Goal: Navigation & Orientation: Find specific page/section

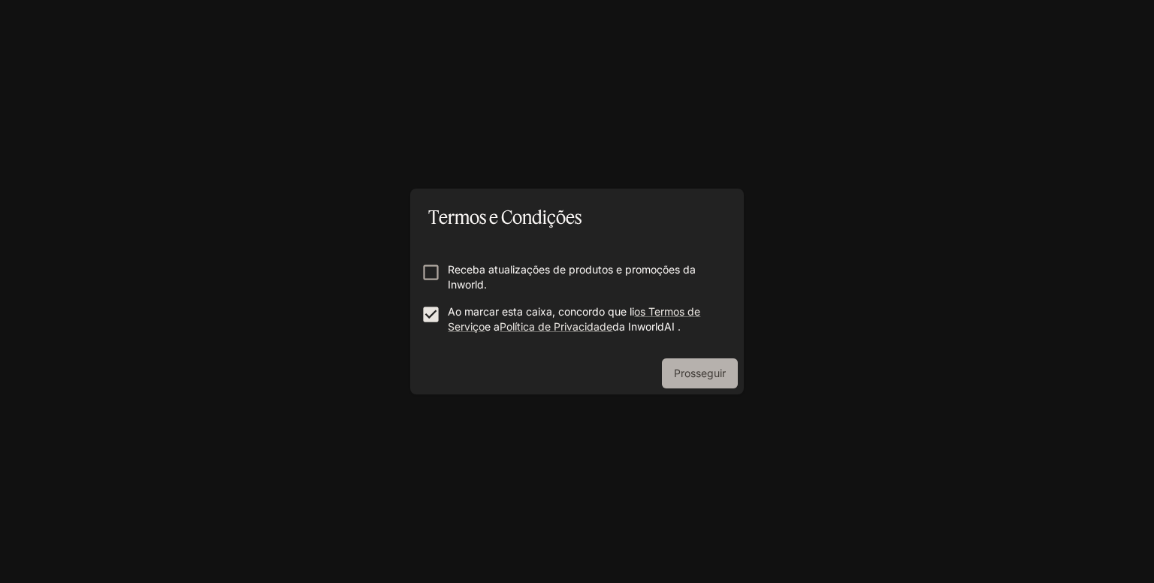
drag, startPoint x: 696, startPoint y: 375, endPoint x: 671, endPoint y: 374, distance: 24.8
click at [697, 374] on font "Prosseguir" at bounding box center [700, 372] width 52 height 13
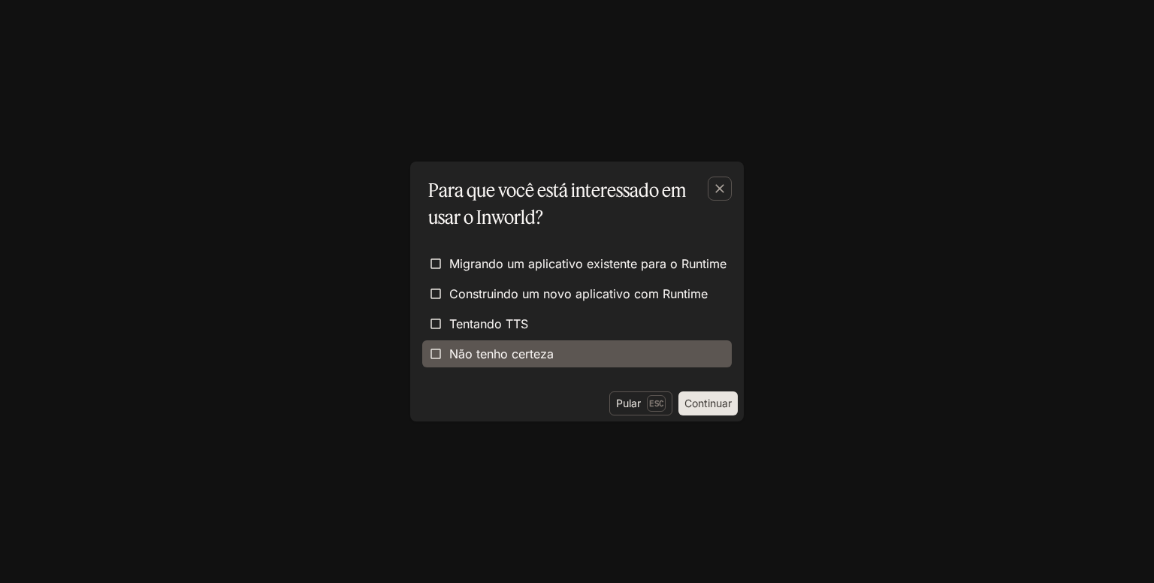
click at [481, 362] on span "Não tenho certeza" at bounding box center [501, 354] width 104 height 18
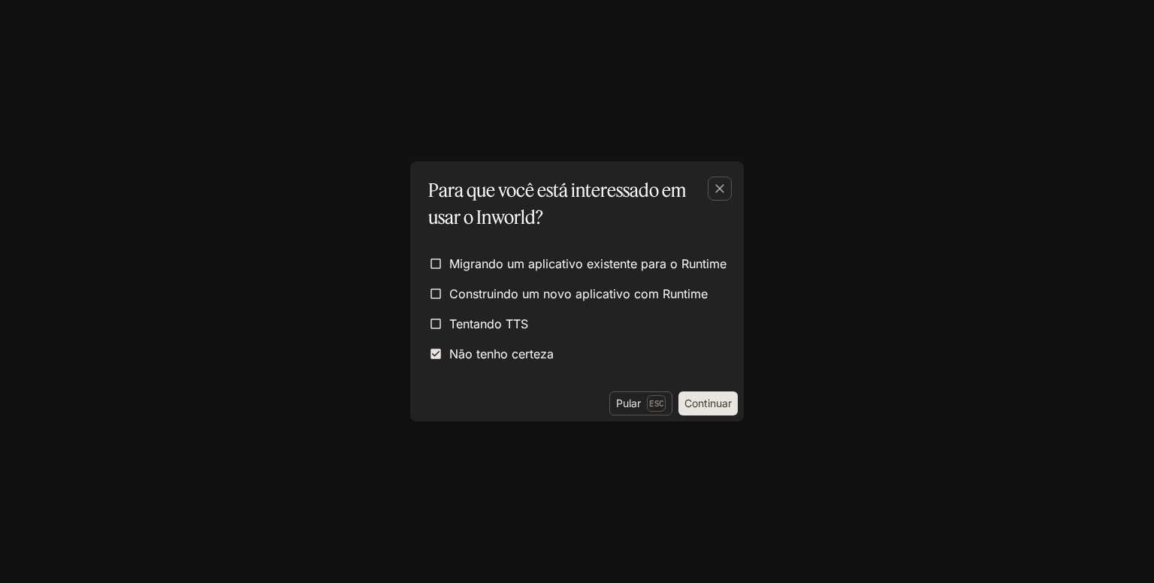
click at [689, 398] on font "Continuar" at bounding box center [707, 403] width 47 height 13
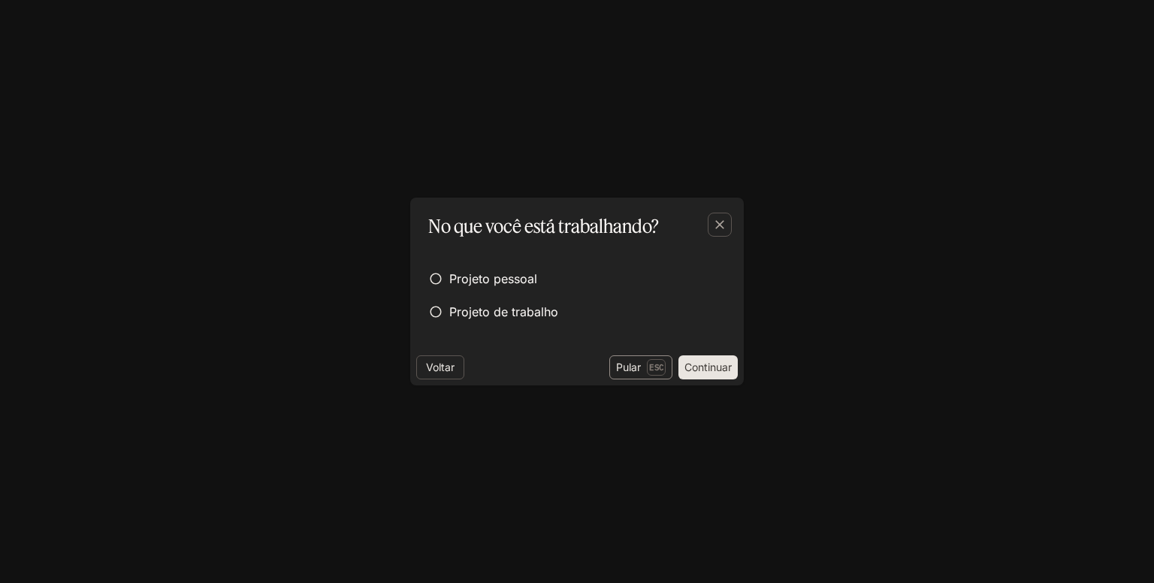
click at [647, 373] on p "Esc" at bounding box center [656, 367] width 19 height 17
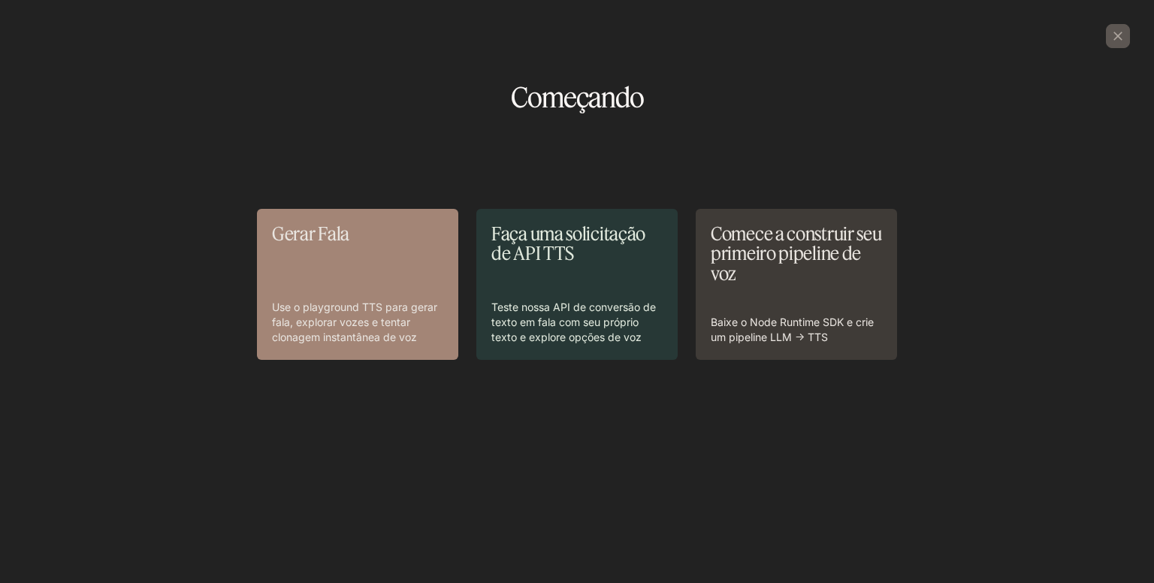
click at [382, 300] on p "Use o playground TTS para gerar fala, explorar vozes e tentar clonagem instantâ…" at bounding box center [357, 322] width 171 height 45
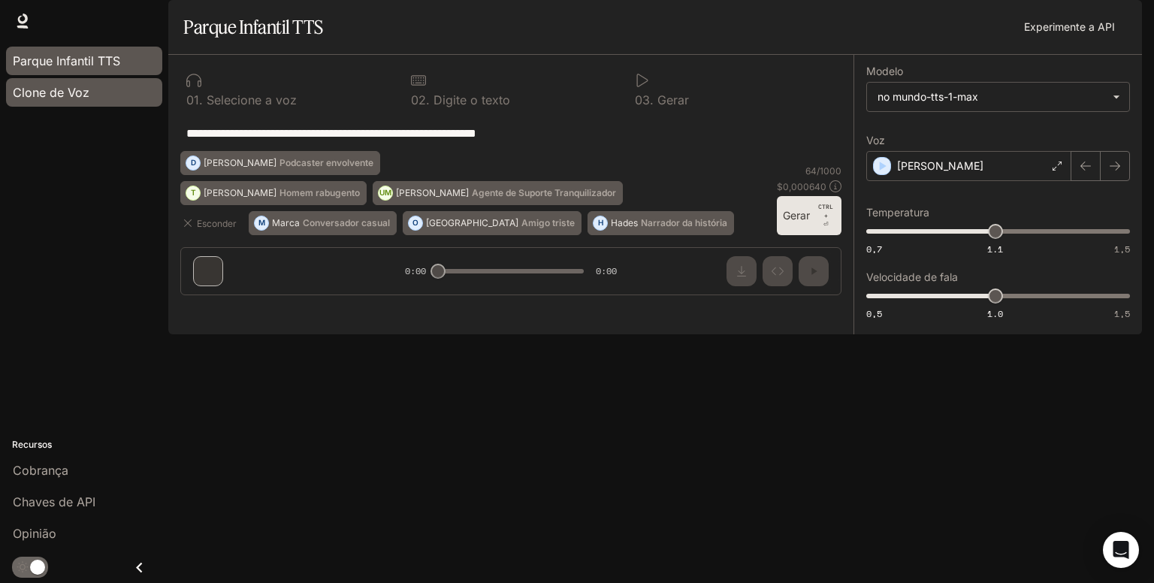
click at [88, 93] on div "Clone de Voz" at bounding box center [84, 92] width 143 height 18
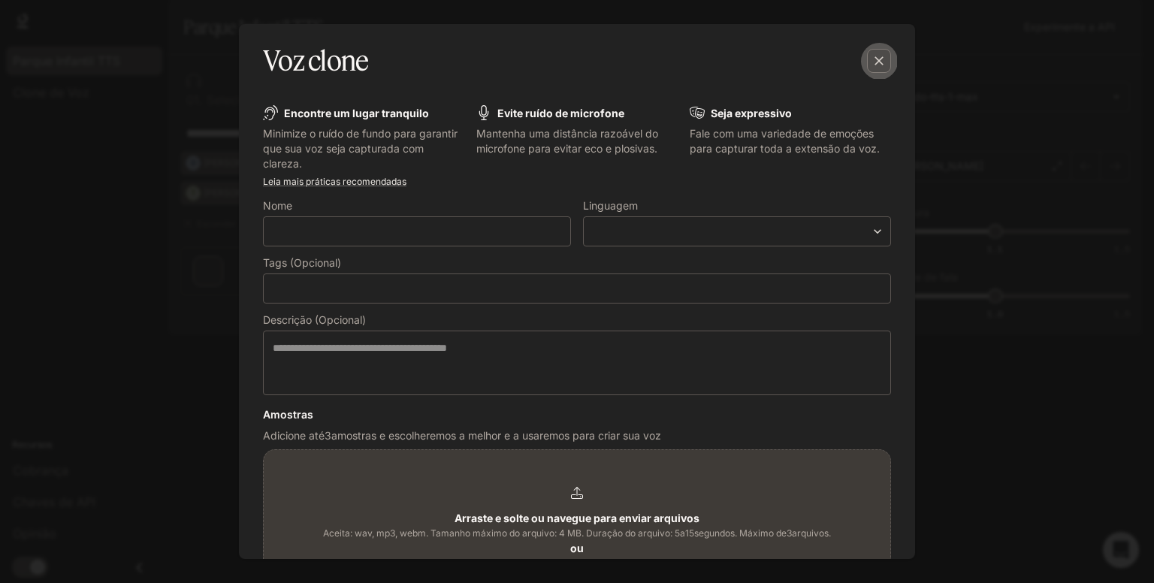
click at [878, 58] on icon "button" at bounding box center [878, 60] width 15 height 15
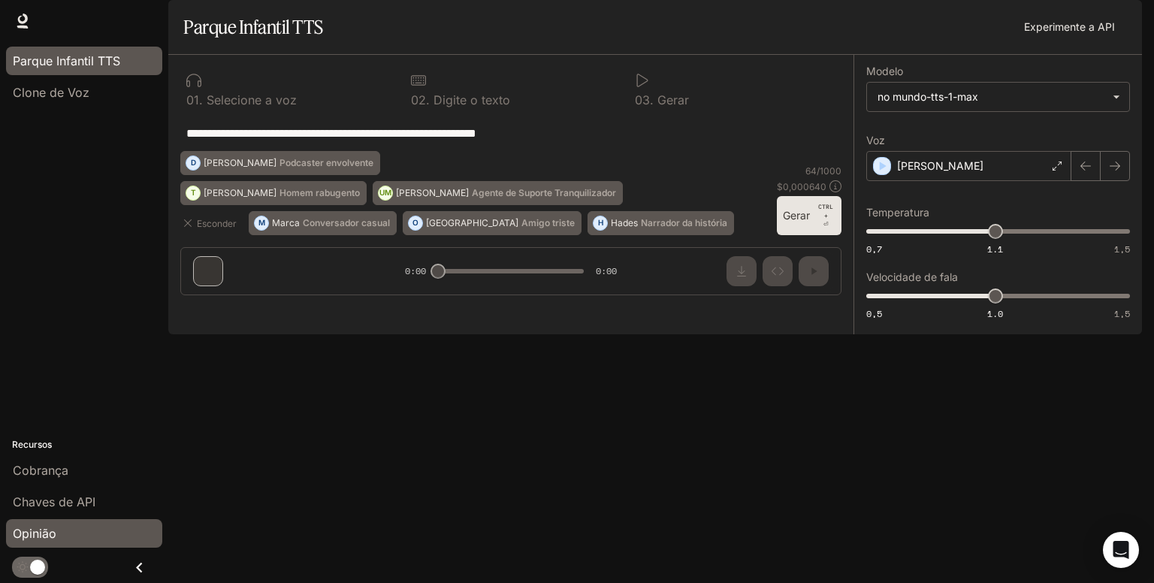
click at [44, 535] on font "Opinião" at bounding box center [35, 533] width 44 height 15
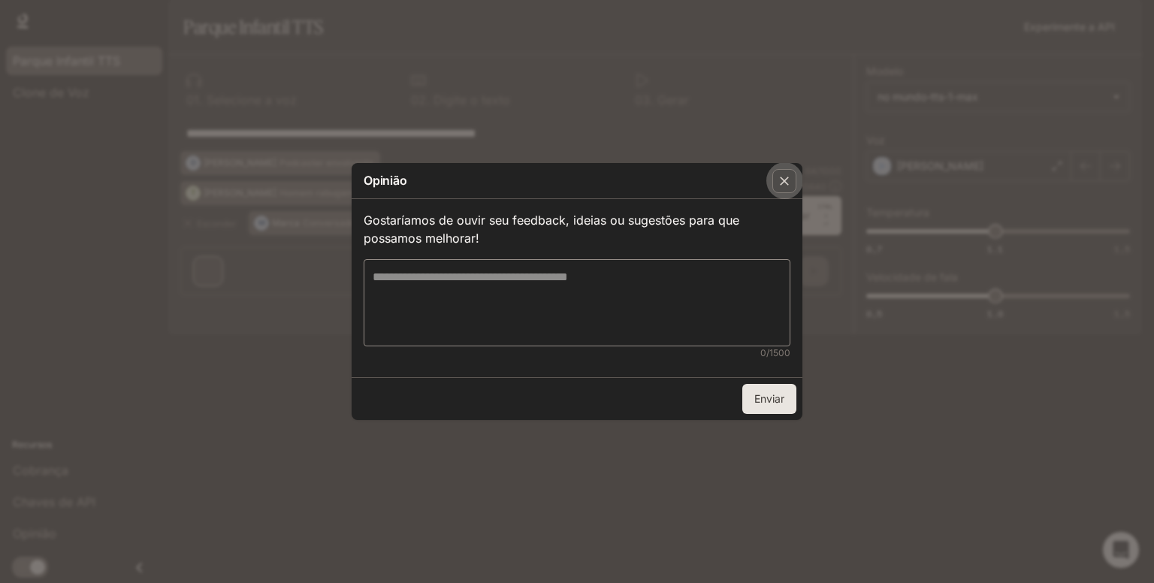
click at [777, 181] on icon "button" at bounding box center [784, 180] width 15 height 15
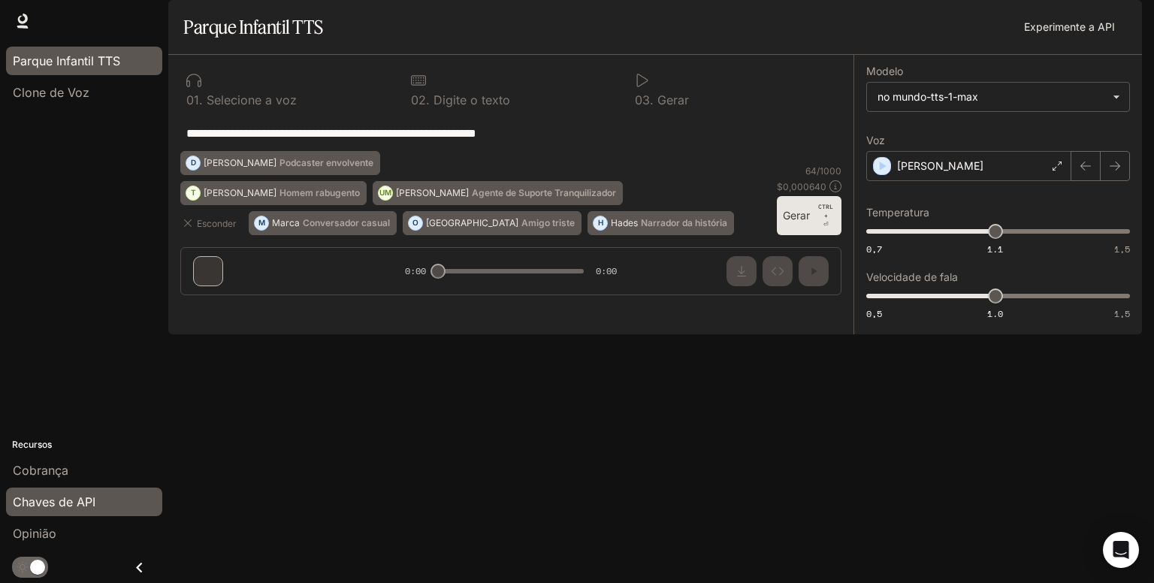
click at [56, 493] on span "Chaves de API" at bounding box center [54, 502] width 83 height 18
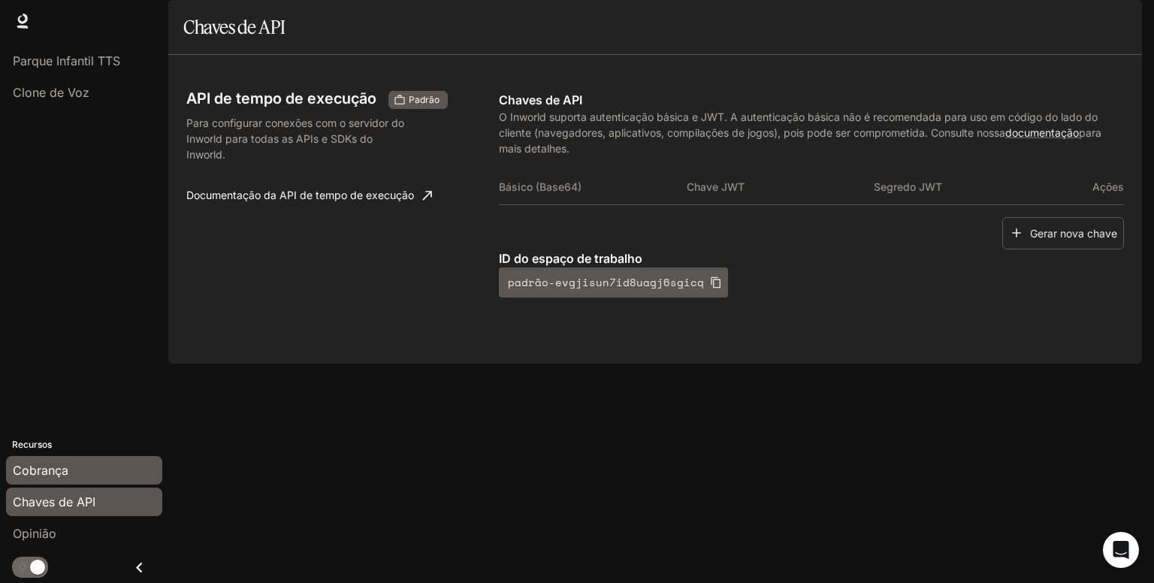
click at [65, 476] on font "Cobrança" at bounding box center [41, 470] width 56 height 15
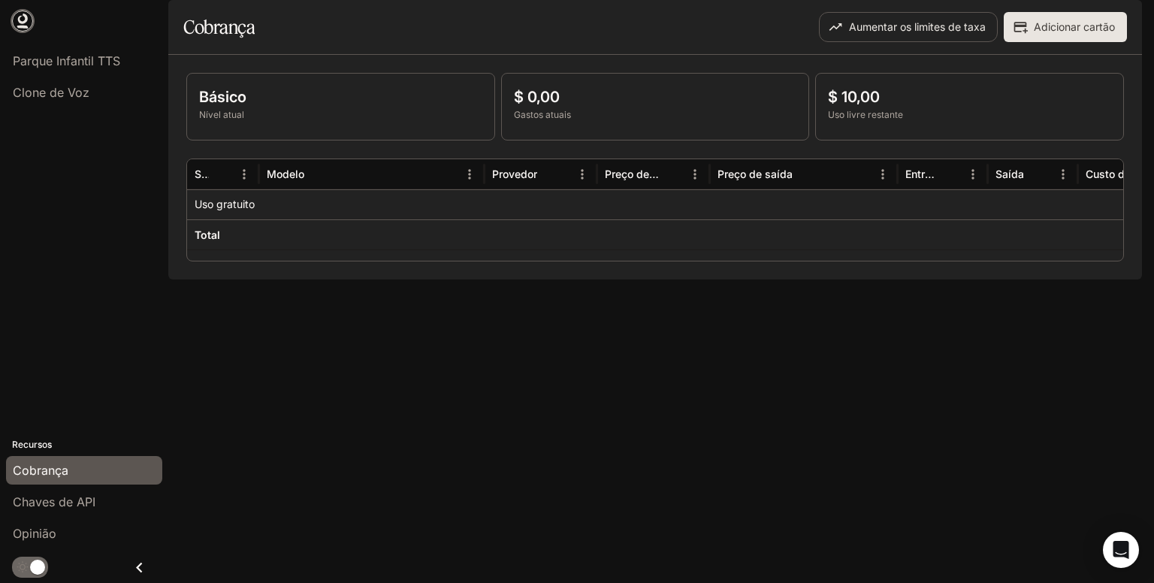
click at [20, 17] on icon at bounding box center [23, 19] width 10 height 11
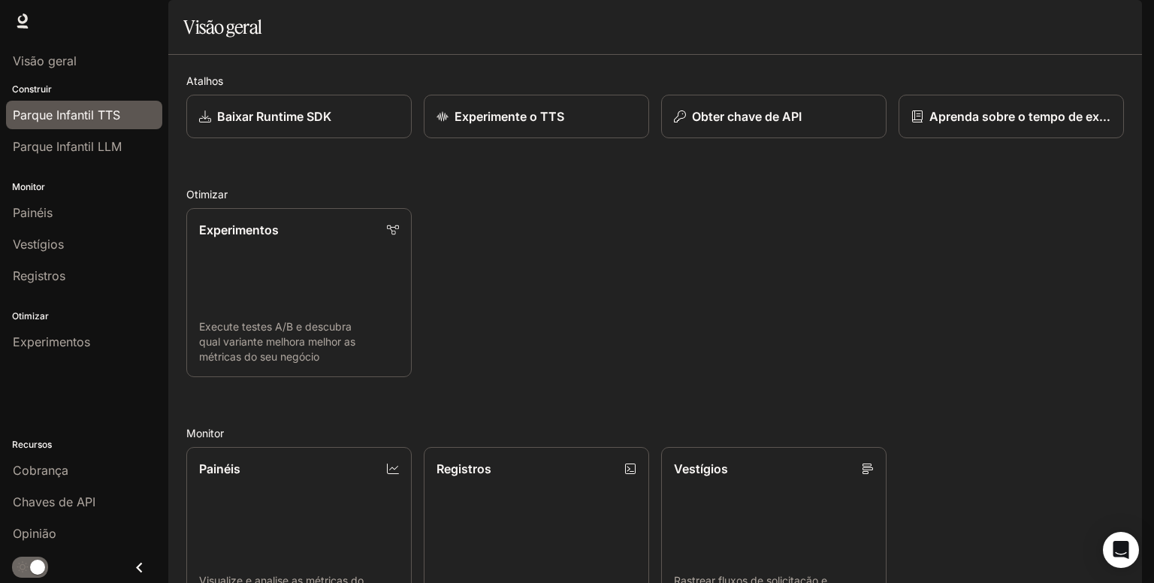
click at [74, 120] on font "Parque Infantil TTS" at bounding box center [66, 114] width 107 height 15
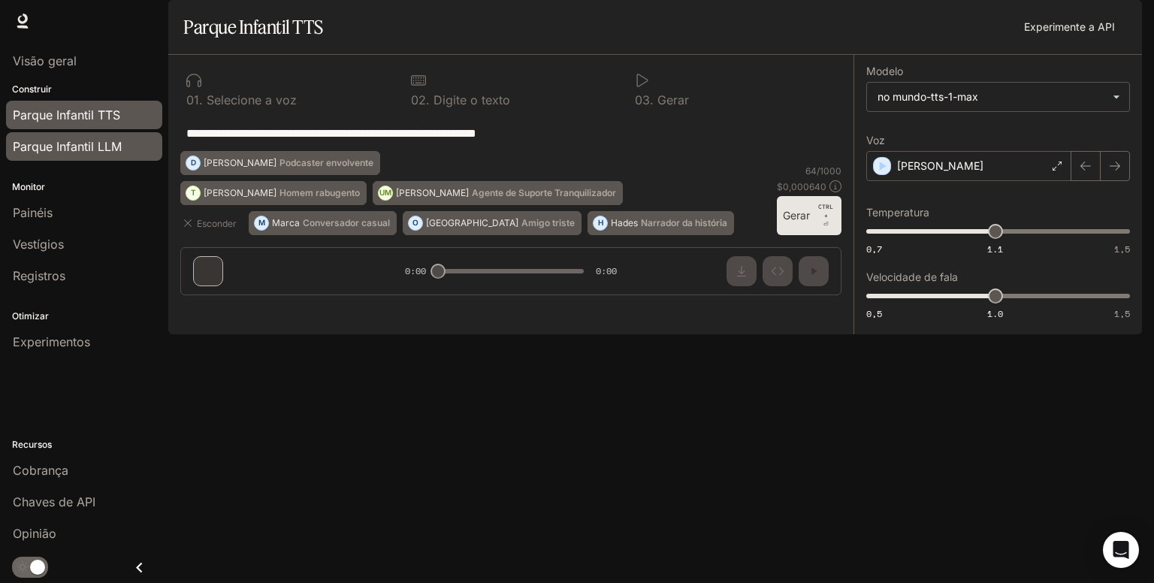
click at [67, 139] on font "Parque Infantil LLM" at bounding box center [67, 146] width 109 height 15
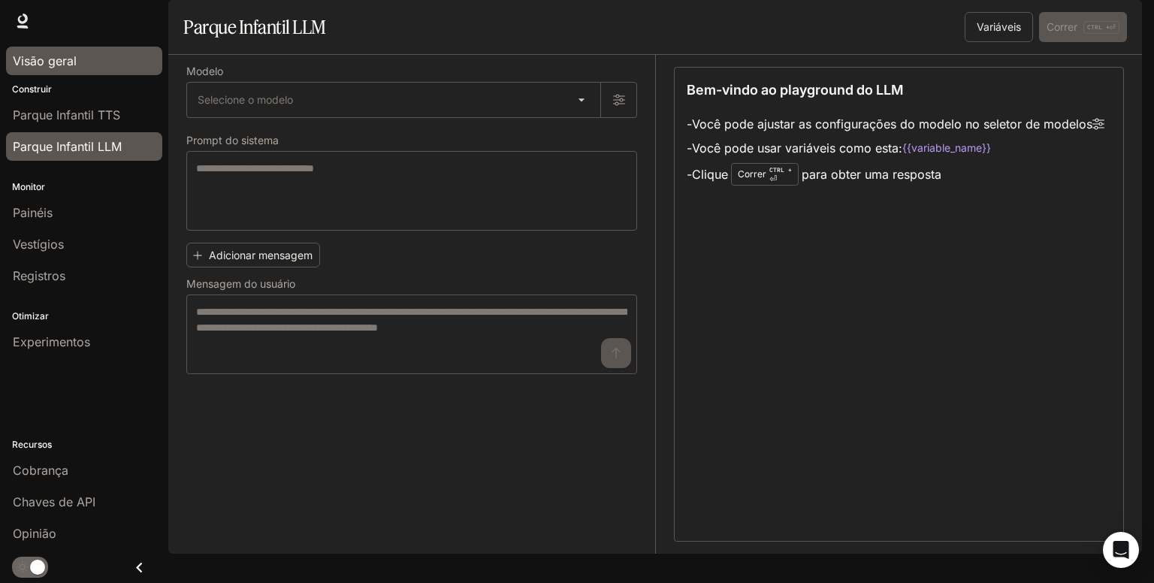
click at [63, 71] on link "Visão geral" at bounding box center [84, 61] width 156 height 29
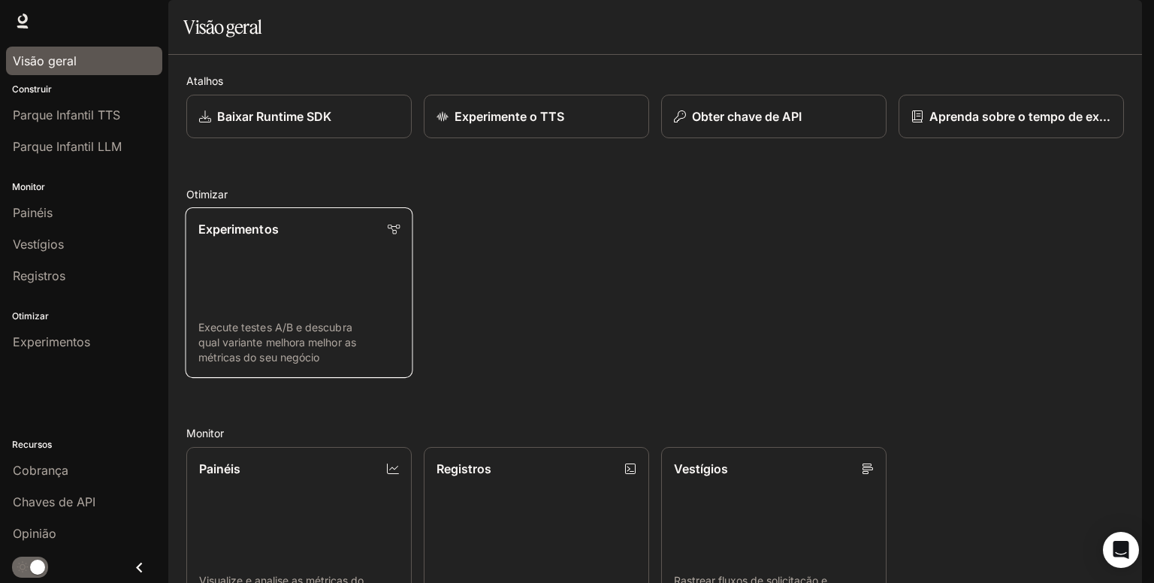
click at [225, 288] on link "Experimentos Execute testes A/B e descubra qual variante melhora melhor as métr…" at bounding box center [299, 292] width 228 height 170
